Goal: Navigation & Orientation: Find specific page/section

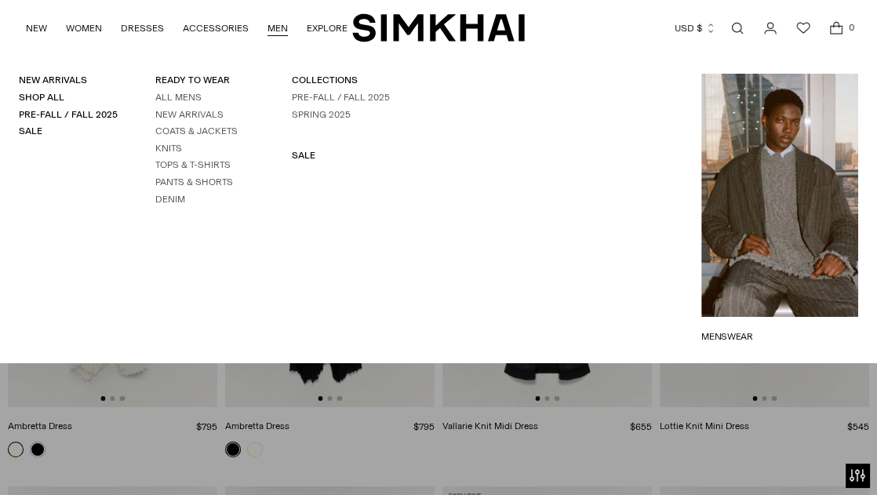
click at [727, 24] on link "Open search modal" at bounding box center [737, 28] width 31 height 31
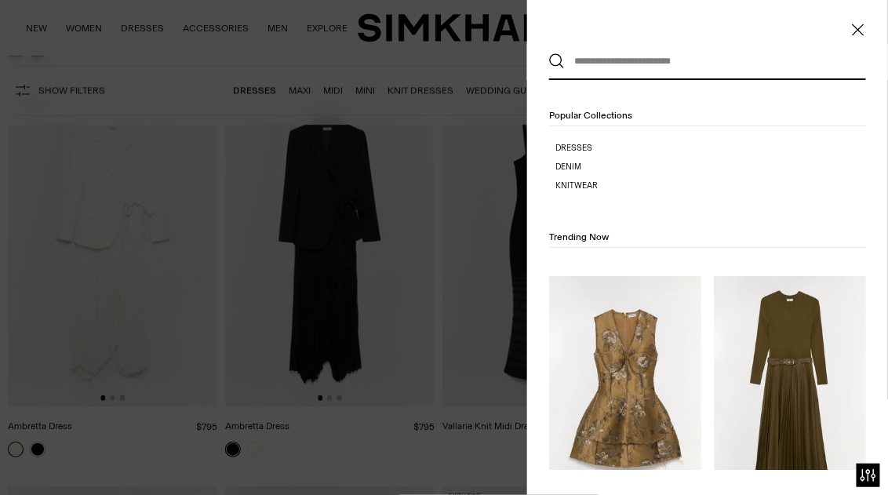
click at [180, 58] on div at bounding box center [444, 247] width 888 height 495
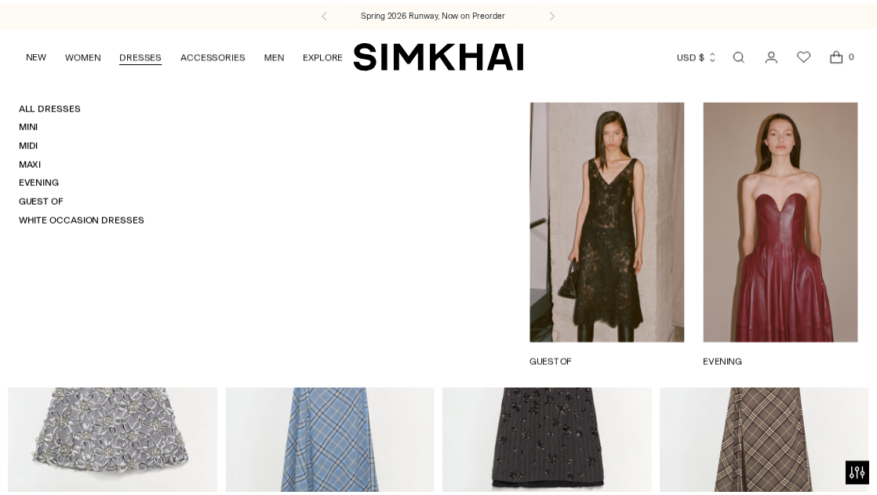
scroll to position [4839, 0]
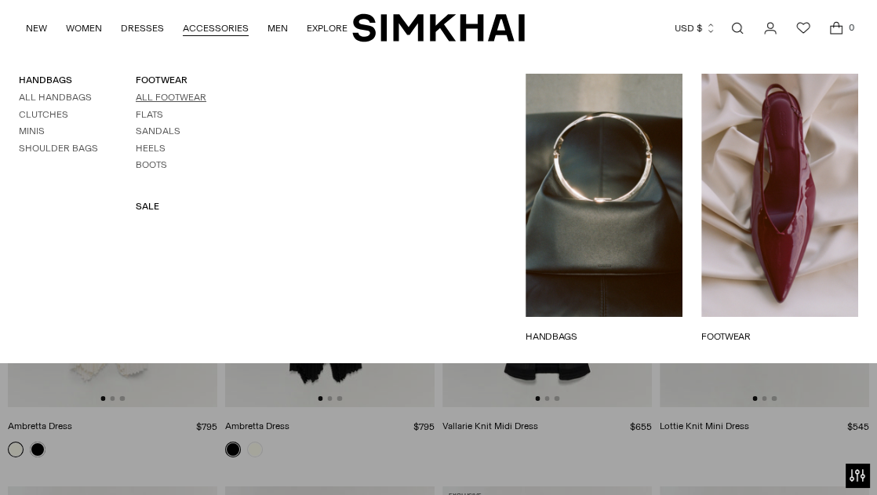
click at [166, 96] on link "All Footwear" at bounding box center [171, 97] width 71 height 11
